Goal: Transaction & Acquisition: Purchase product/service

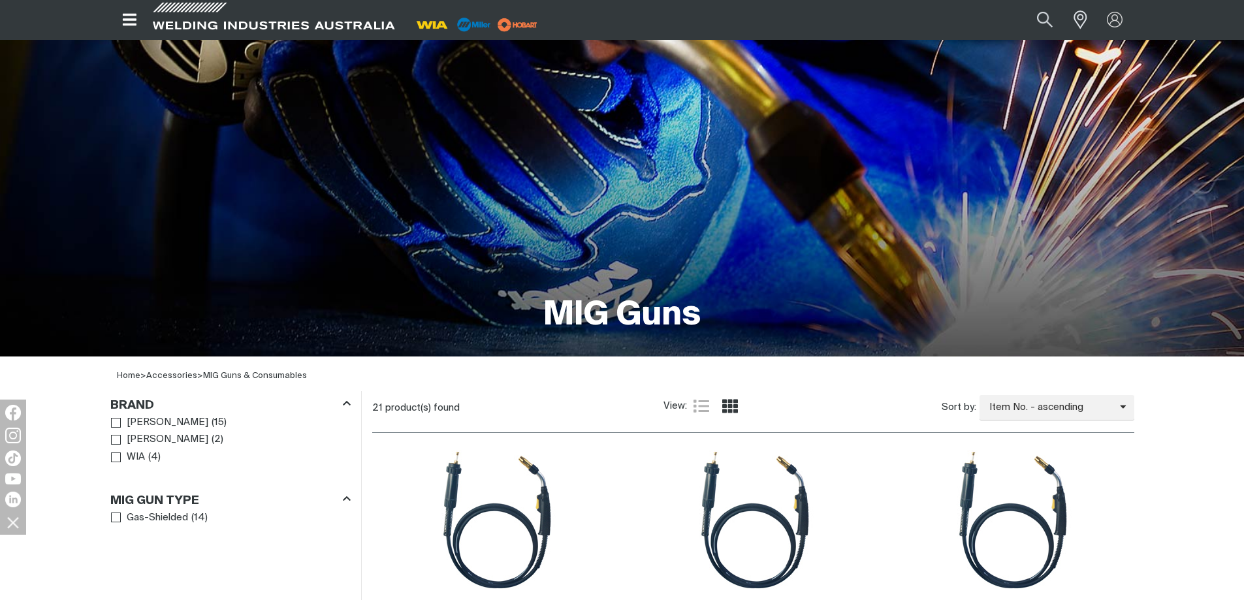
scroll to position [261, 0]
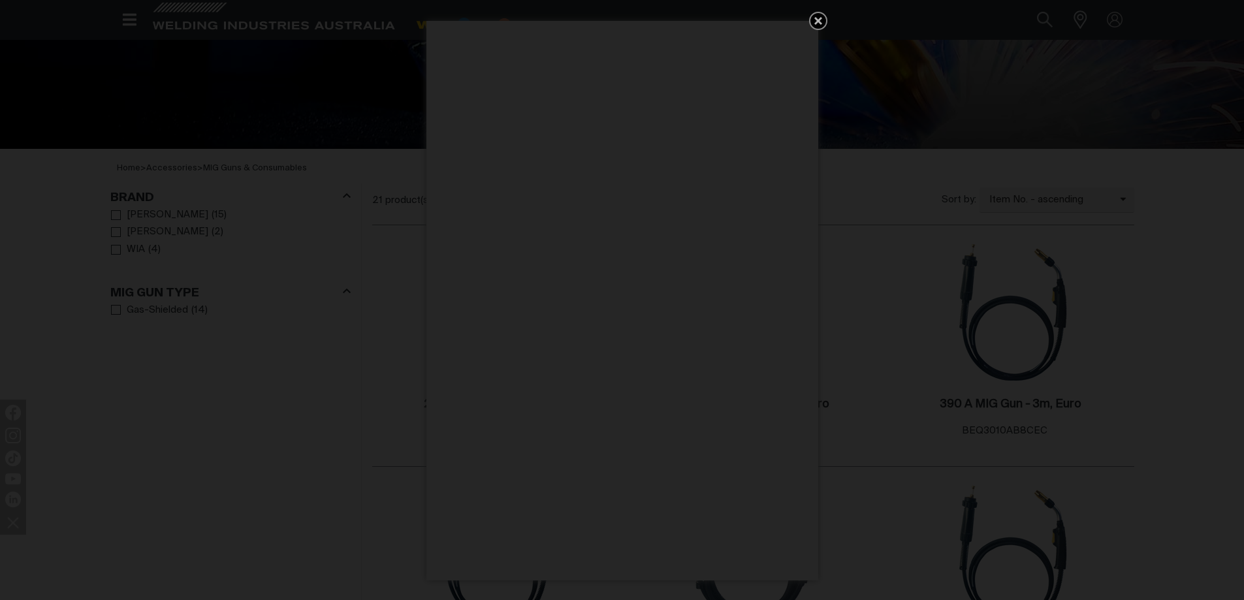
click at [818, 22] on icon "Get 5 WIA Welding Guides Free!" at bounding box center [818, 21] width 8 height 8
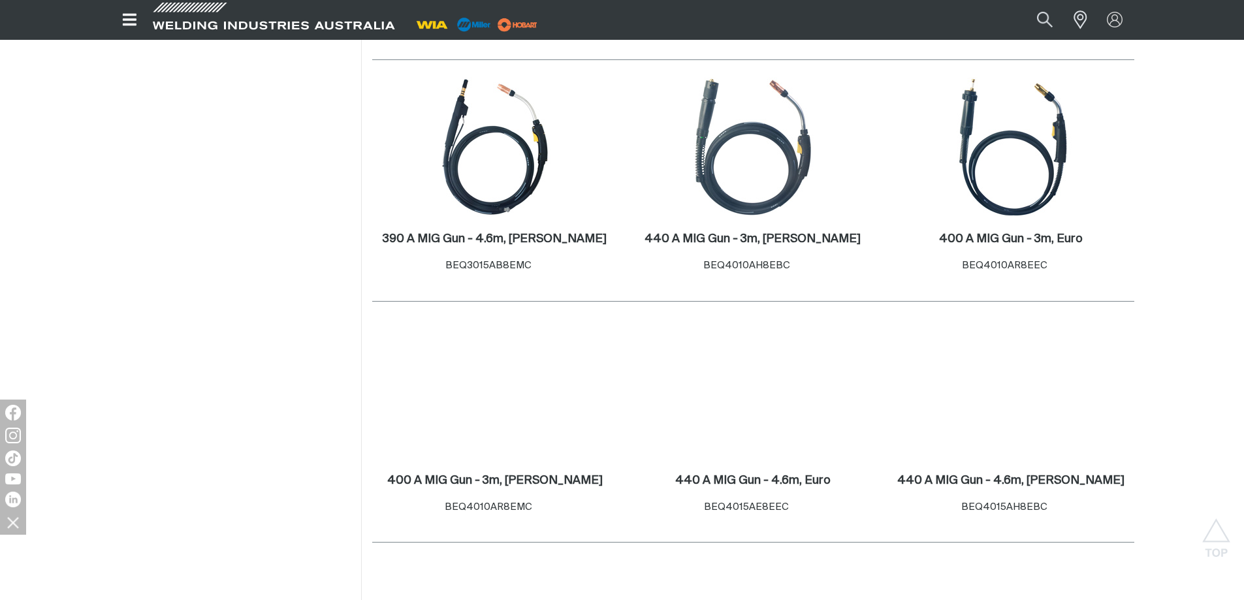
scroll to position [979, 0]
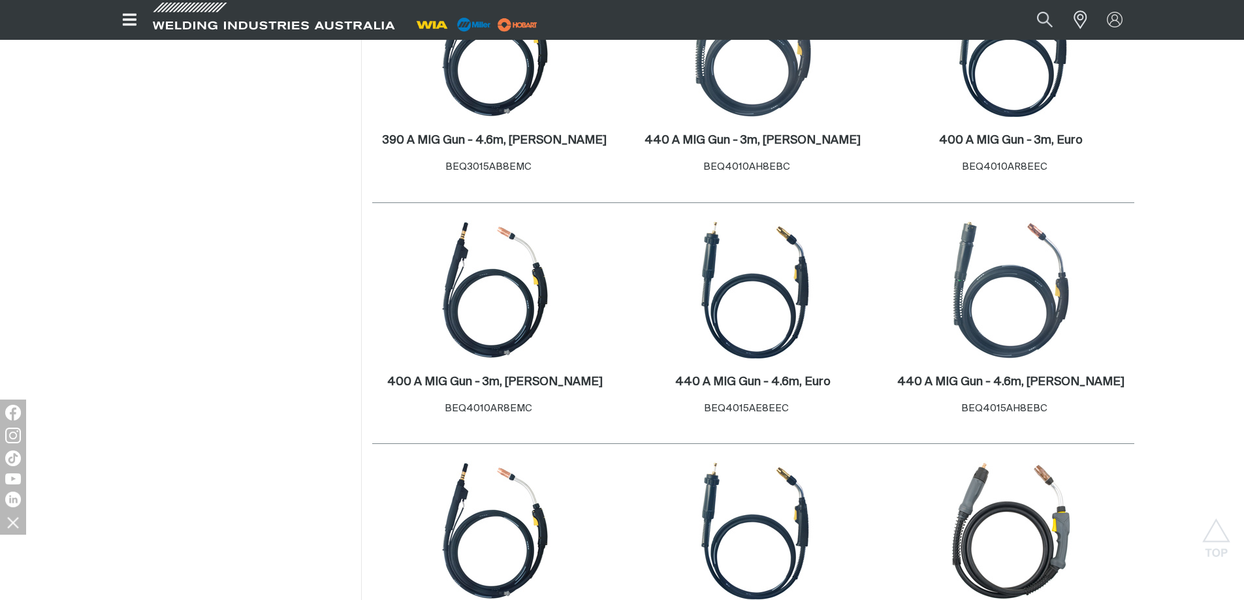
scroll to position [849, 0]
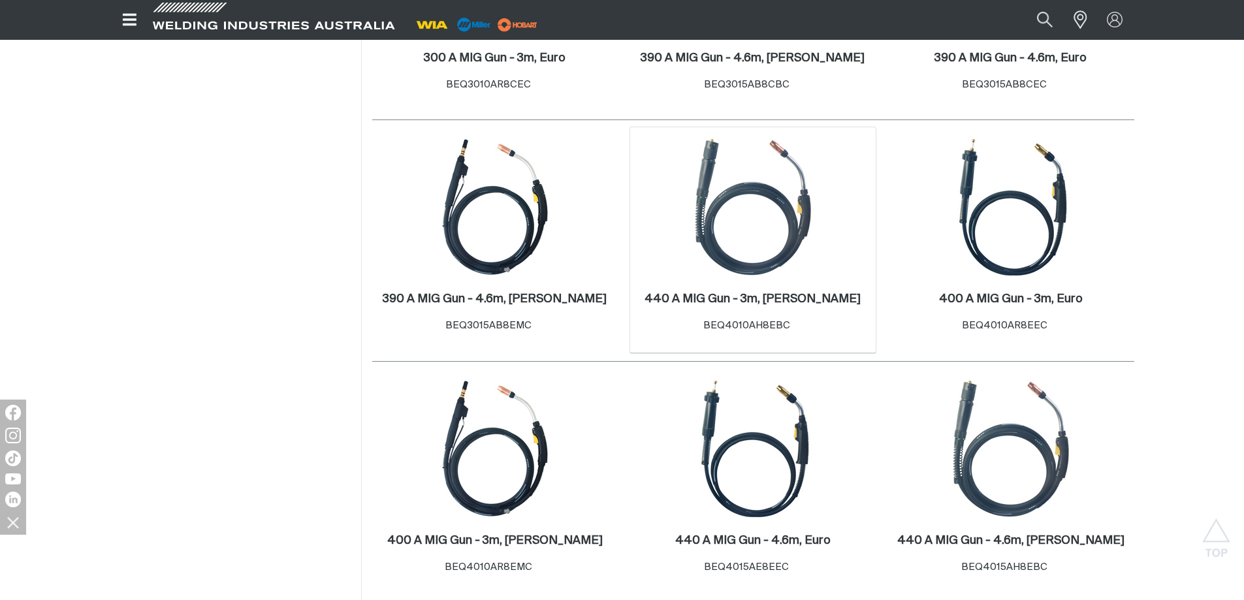
click at [740, 235] on img at bounding box center [753, 207] width 140 height 140
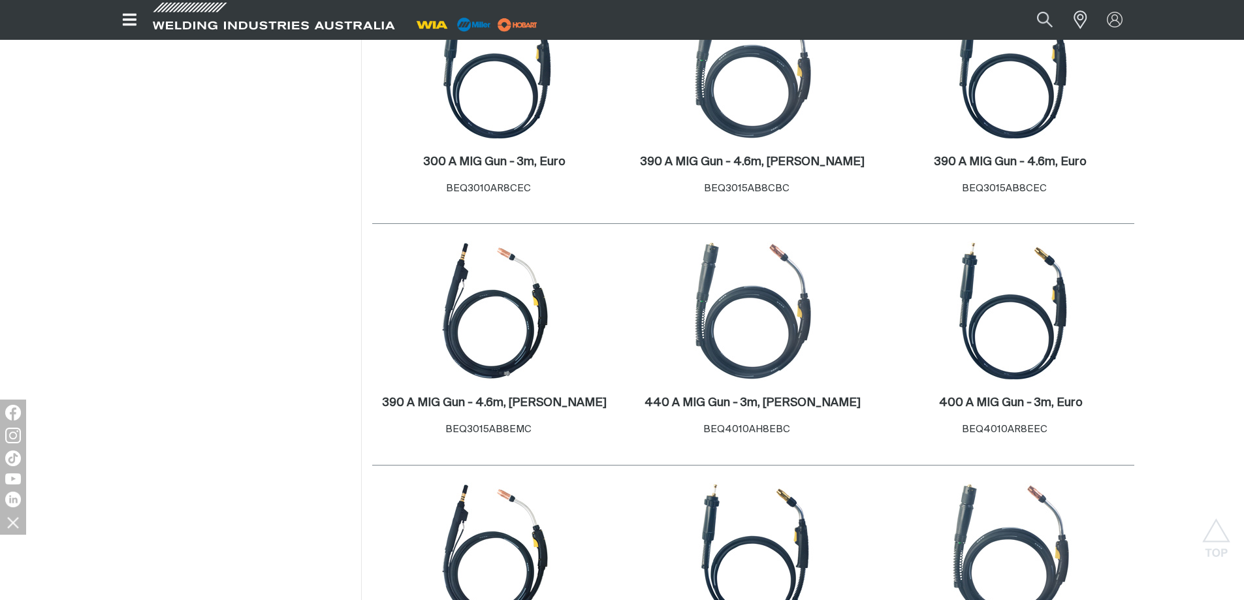
scroll to position [588, 0]
